Goal: Task Accomplishment & Management: Manage account settings

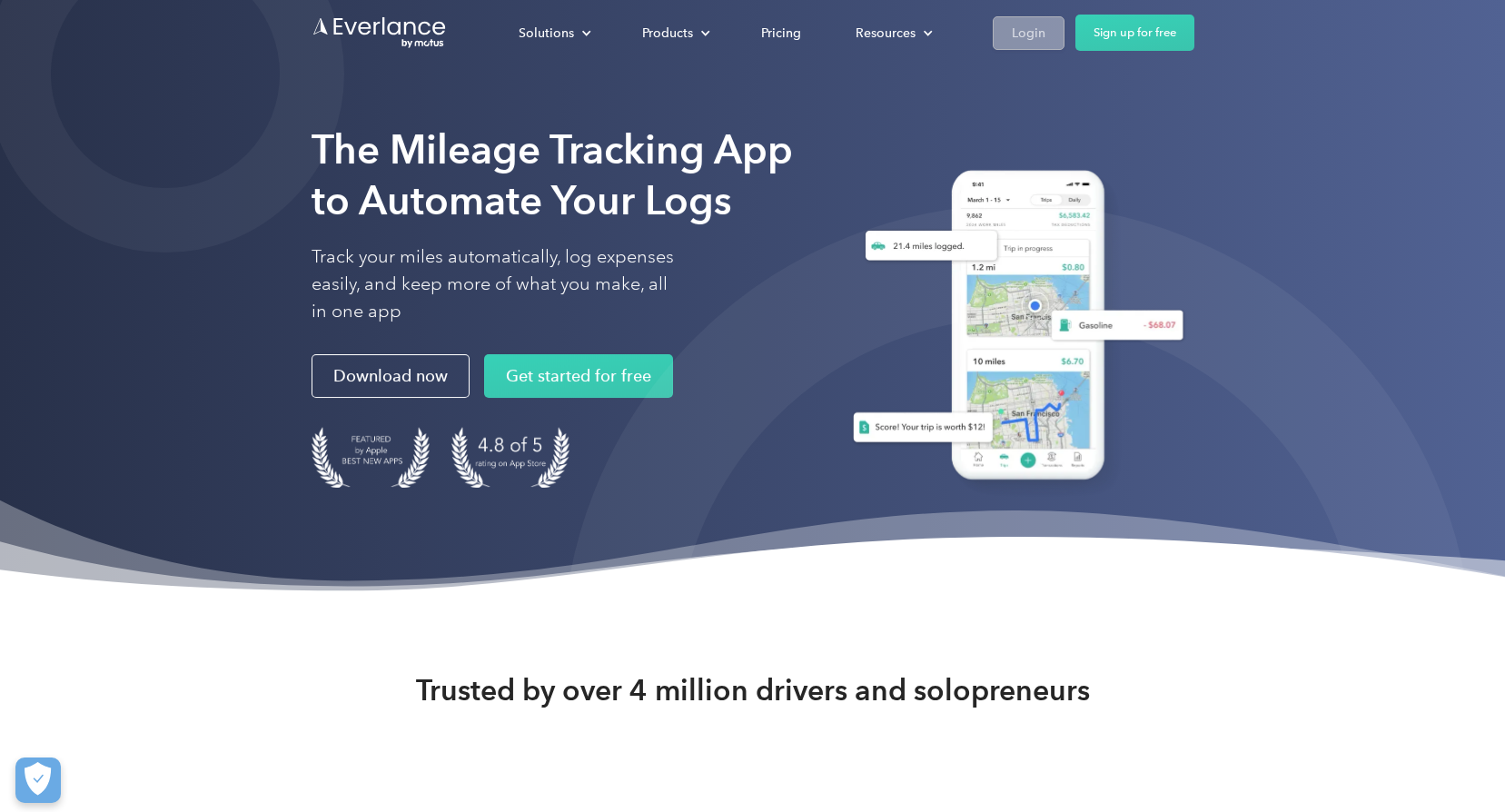
click at [1028, 28] on div "Login" at bounding box center [1029, 33] width 34 height 23
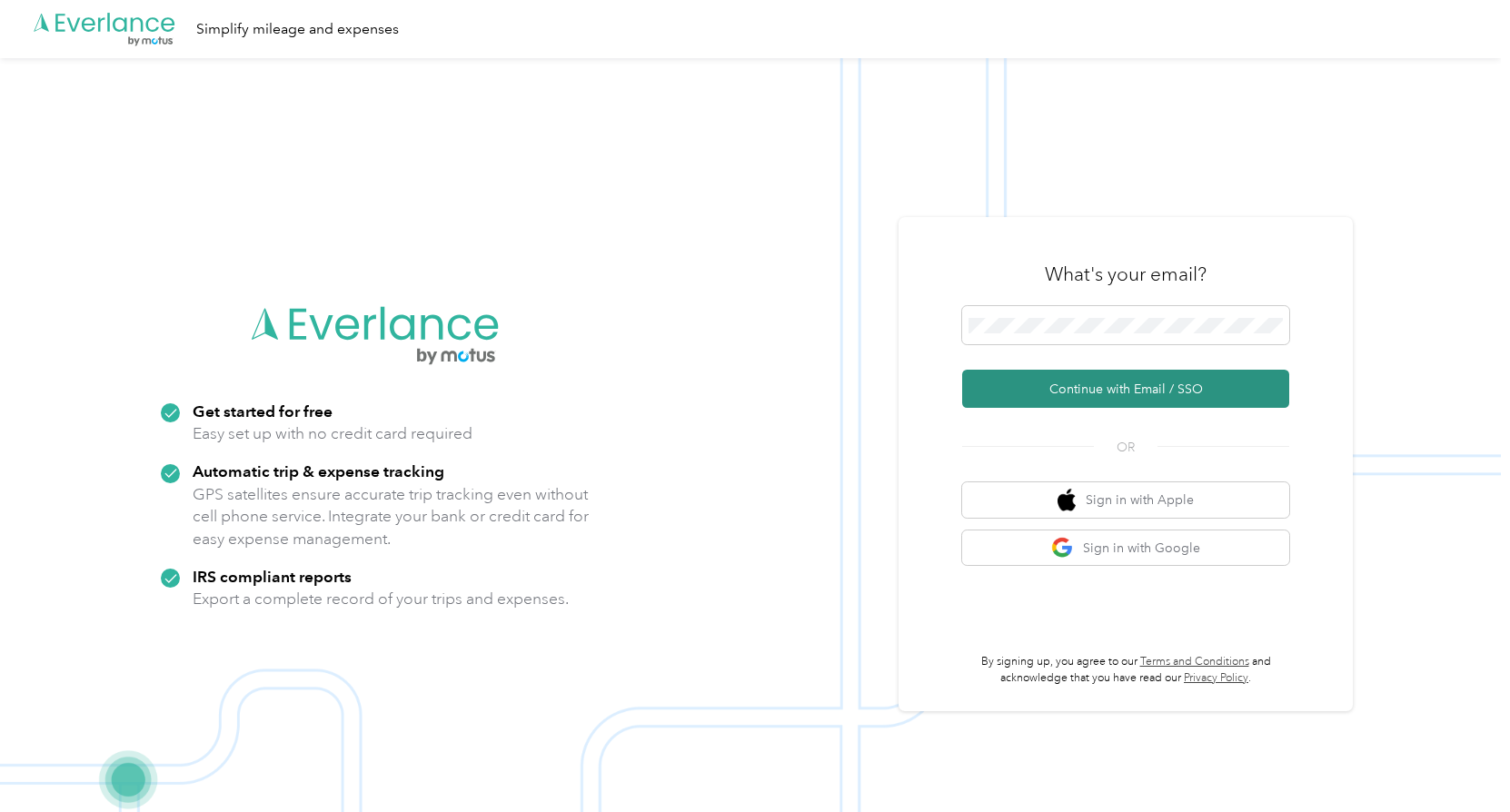
click at [1123, 392] on button "Continue with Email / SSO" at bounding box center [1126, 388] width 327 height 39
